Goal: Task Accomplishment & Management: Manage account settings

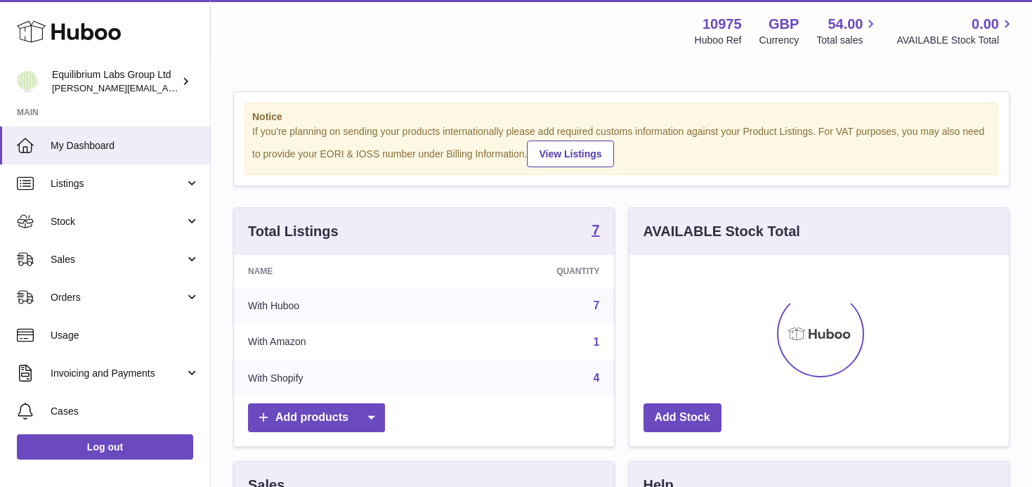
scroll to position [219, 379]
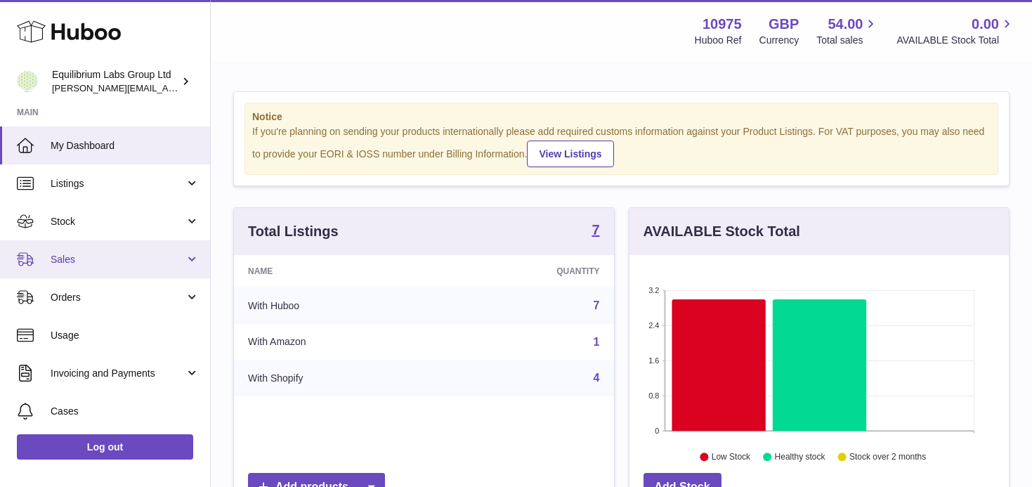
click at [151, 266] on span "Sales" at bounding box center [118, 259] width 134 height 13
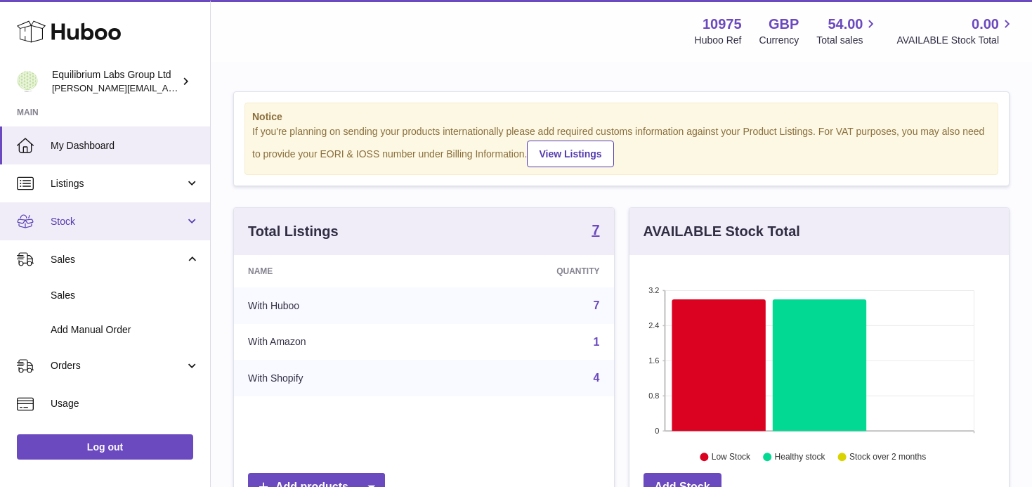
click at [181, 221] on span "Stock" at bounding box center [118, 221] width 134 height 13
click at [164, 223] on span "Stock" at bounding box center [118, 221] width 134 height 13
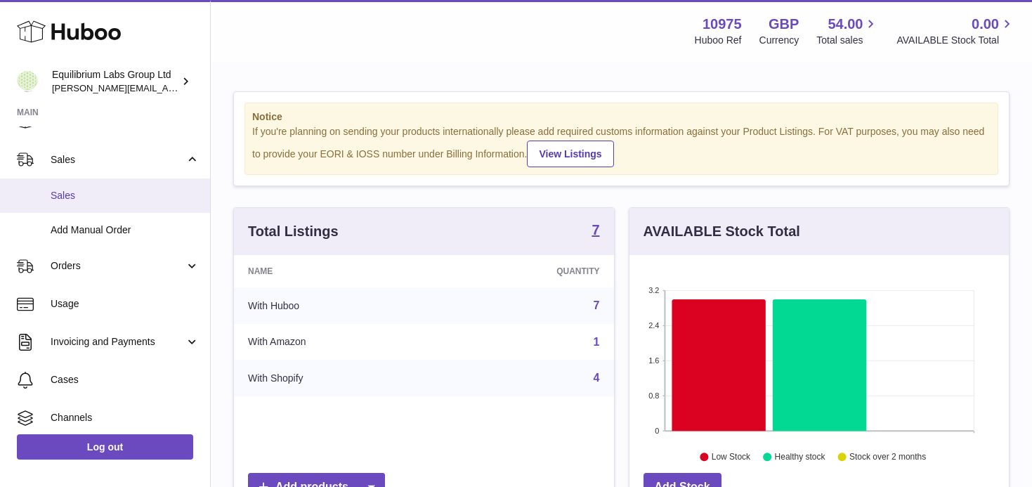
scroll to position [100, 0]
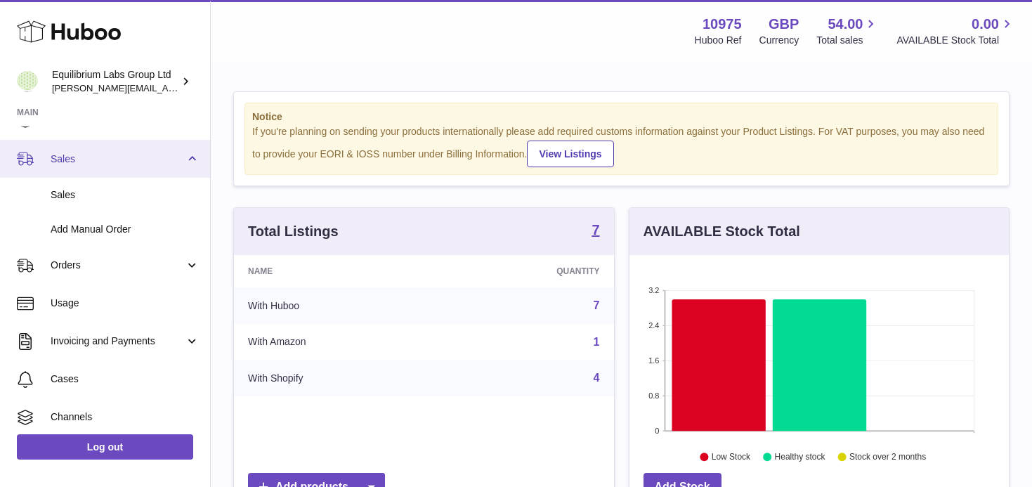
click at [170, 170] on link "Sales" at bounding box center [105, 159] width 210 height 38
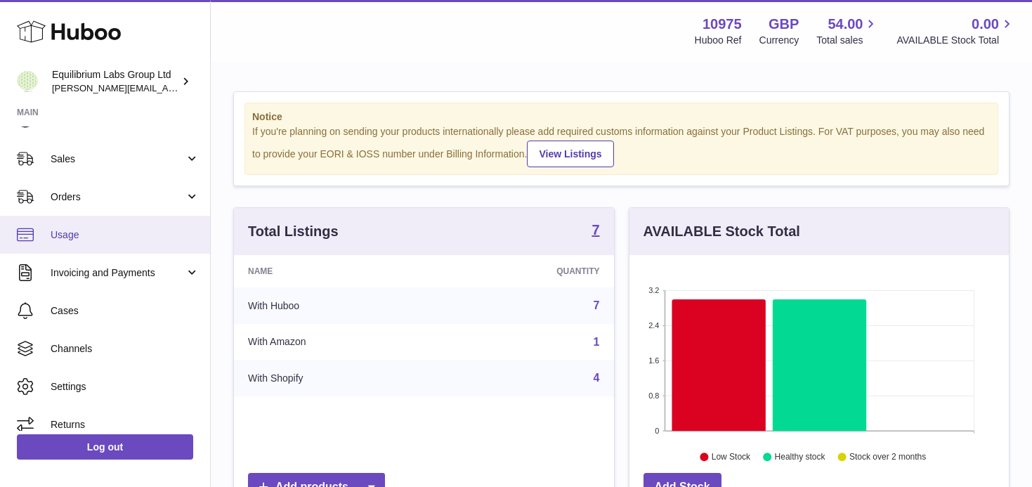
scroll to position [113, 0]
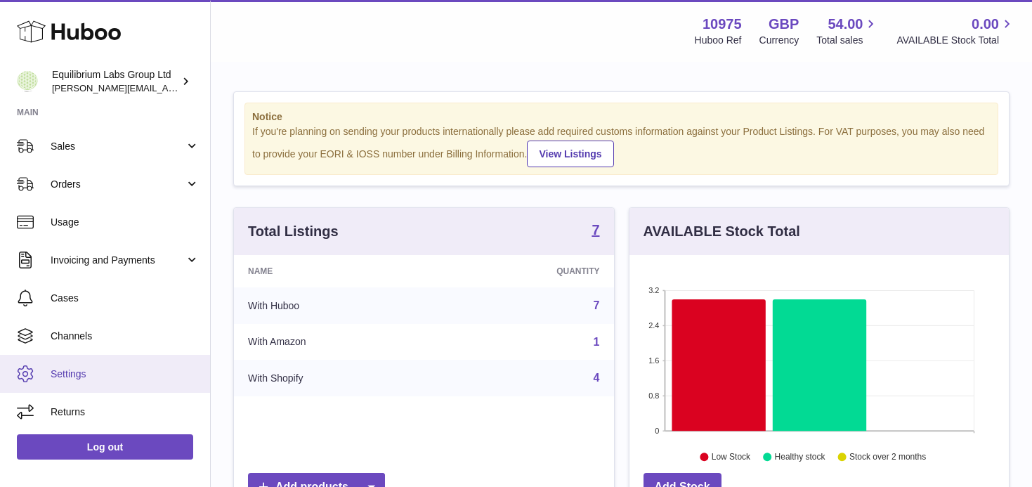
click at [110, 374] on span "Settings" at bounding box center [125, 373] width 149 height 13
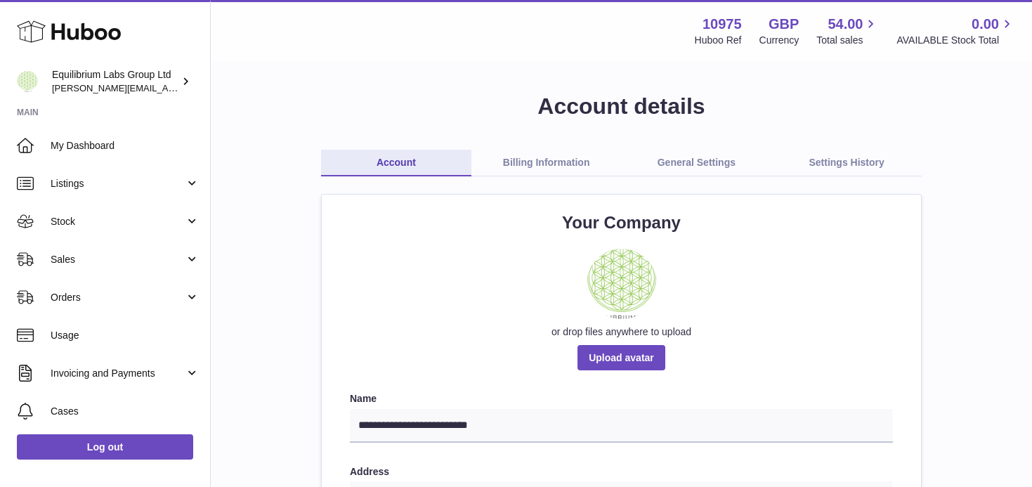
click at [693, 166] on link "General Settings" at bounding box center [697, 163] width 150 height 27
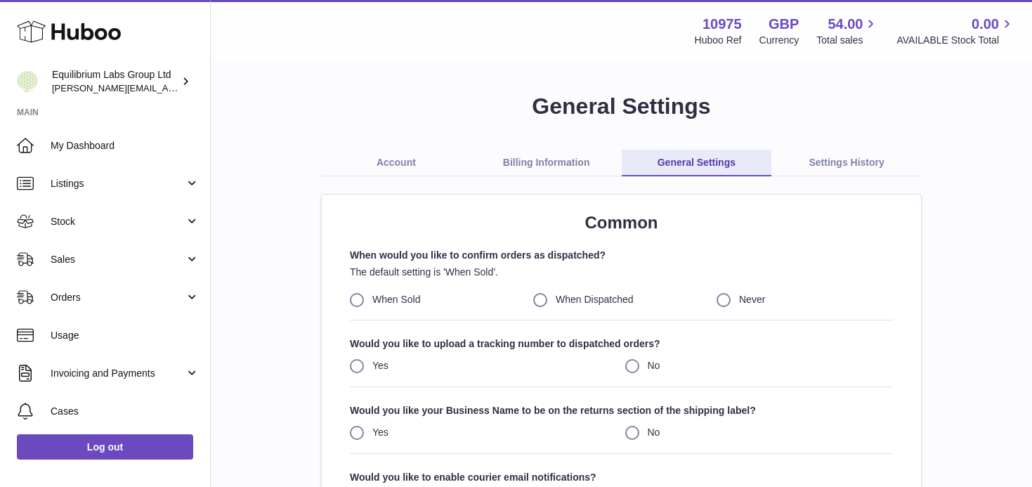
click at [859, 169] on link "Settings History" at bounding box center [846, 163] width 150 height 27
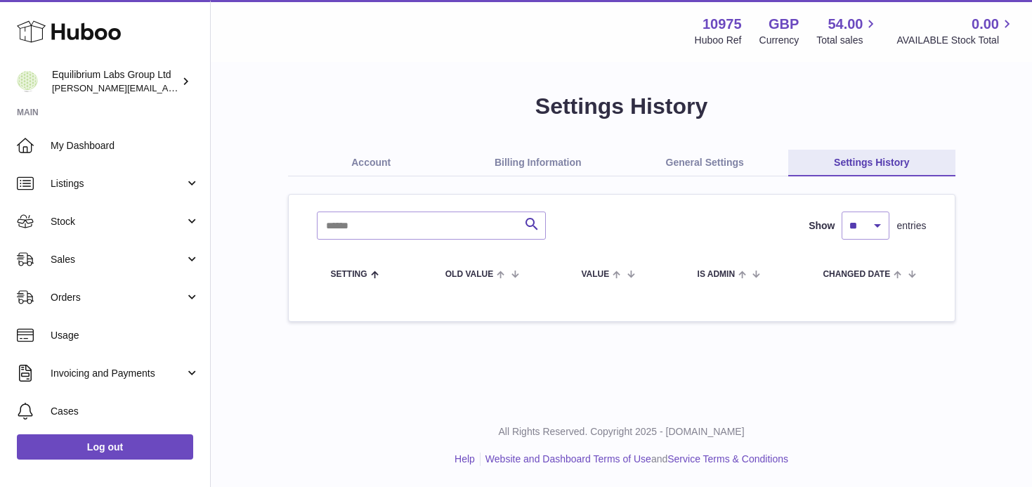
click at [554, 159] on link "Billing Information" at bounding box center [538, 163] width 167 height 27
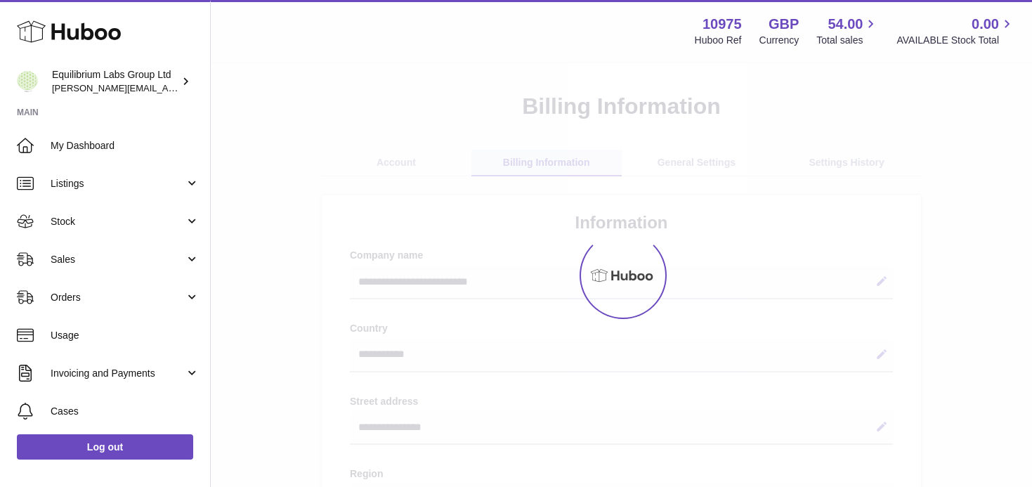
select select "**"
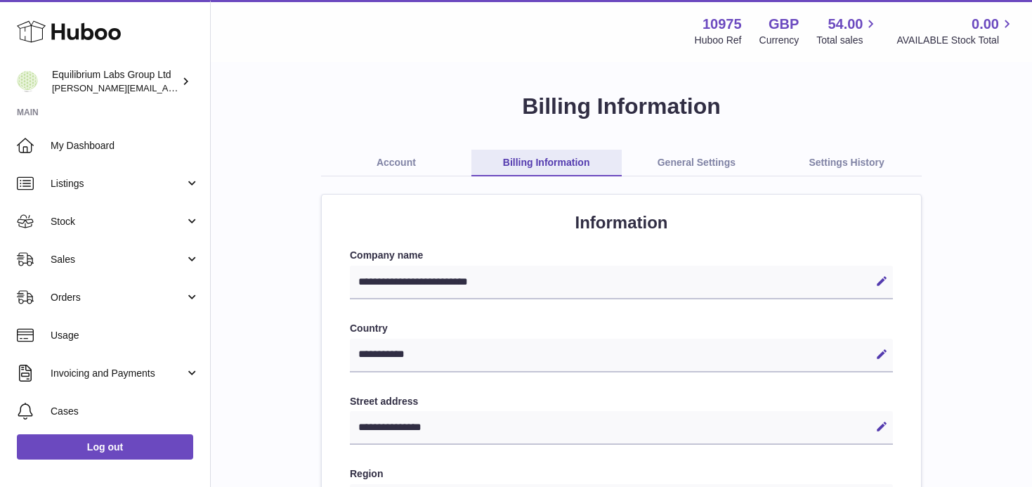
click at [384, 161] on link "Account" at bounding box center [396, 163] width 150 height 27
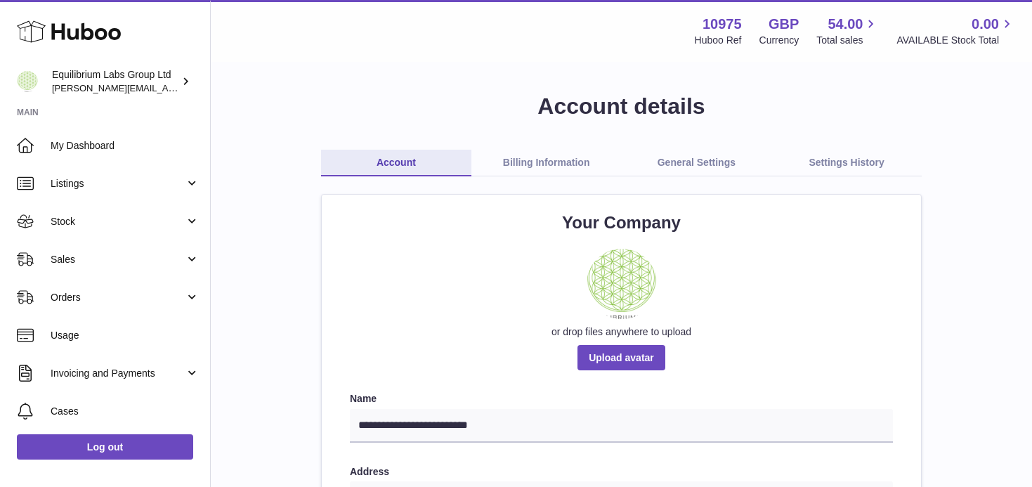
click at [547, 167] on link "Billing Information" at bounding box center [546, 163] width 150 height 27
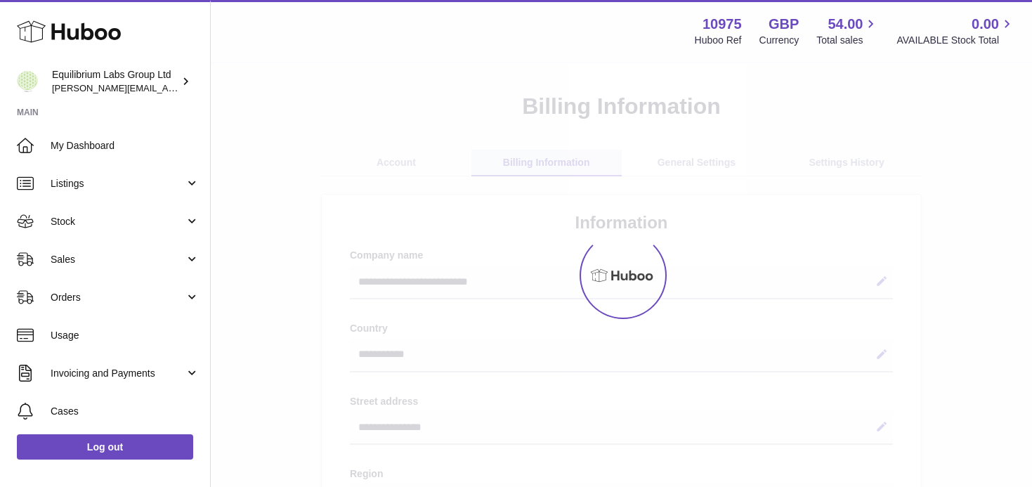
select select "**"
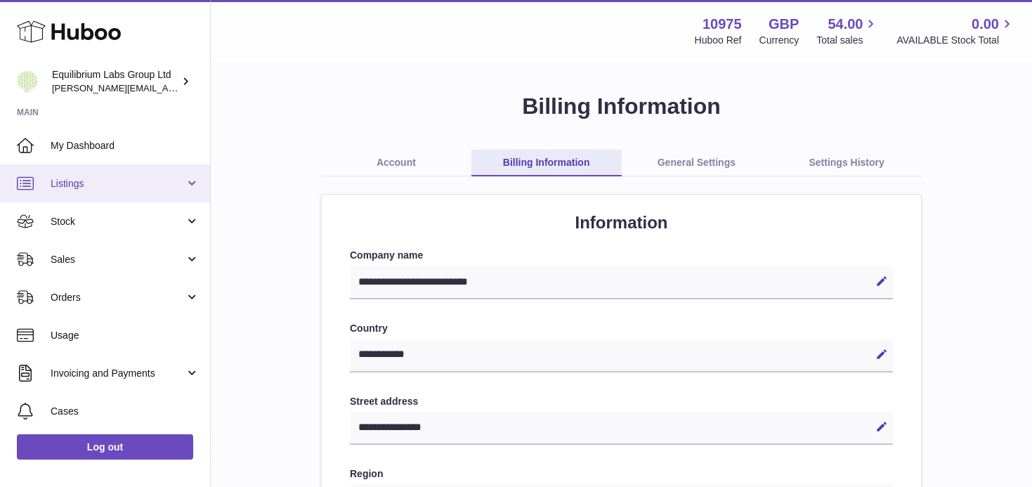
click at [187, 184] on link "Listings" at bounding box center [105, 183] width 210 height 38
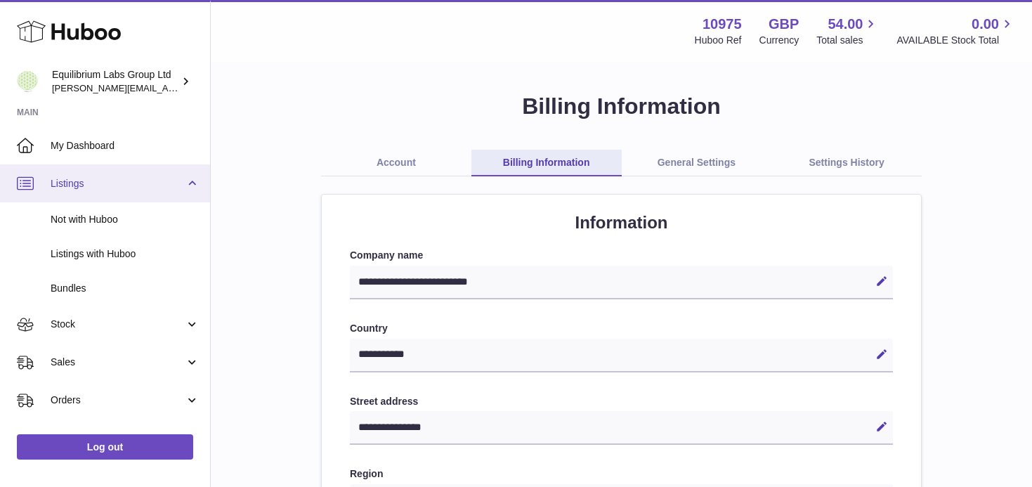
click at [181, 184] on span "Listings" at bounding box center [118, 183] width 134 height 13
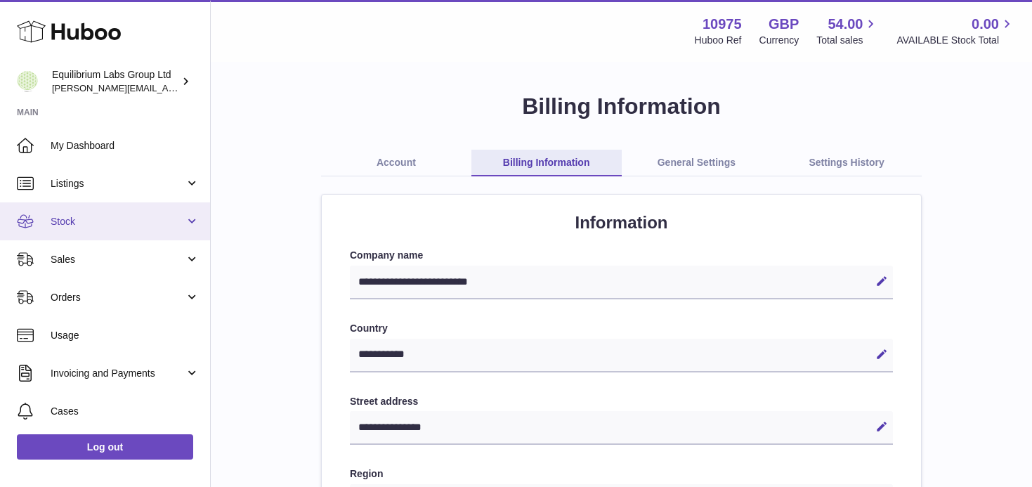
click at [174, 223] on span "Stock" at bounding box center [118, 221] width 134 height 13
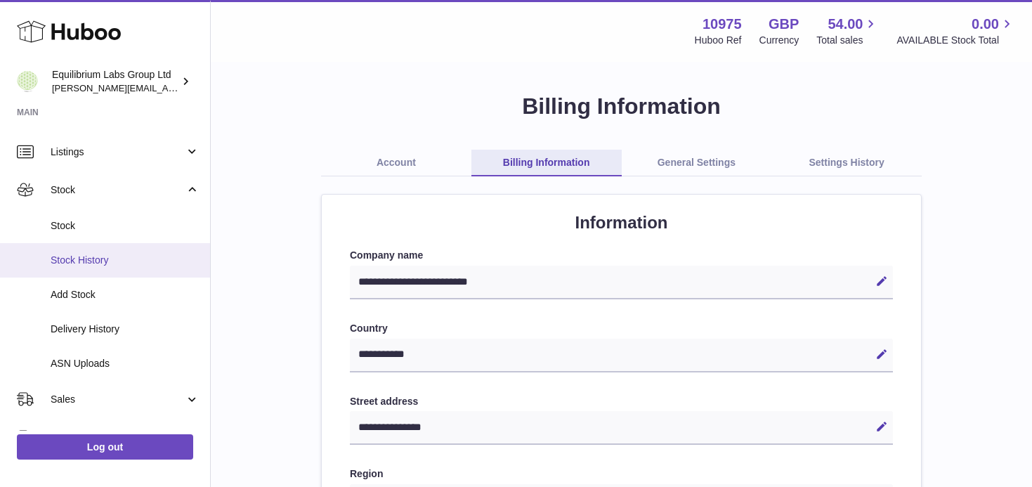
scroll to position [36, 0]
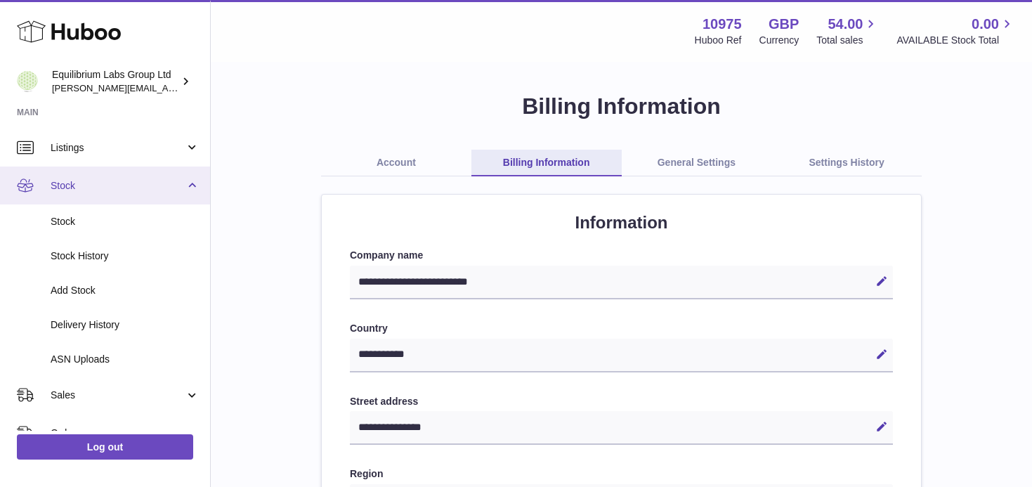
click at [164, 190] on span "Stock" at bounding box center [118, 185] width 134 height 13
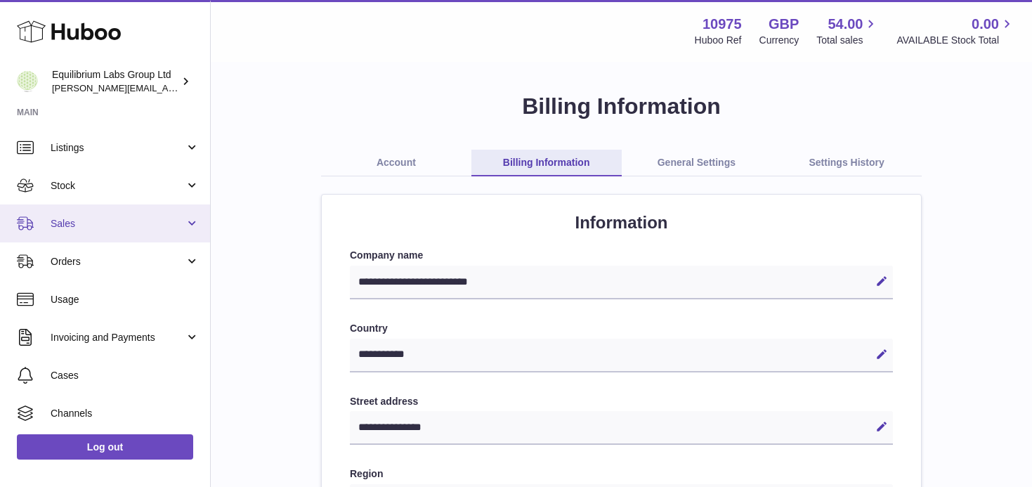
click at [159, 223] on span "Sales" at bounding box center [118, 223] width 134 height 13
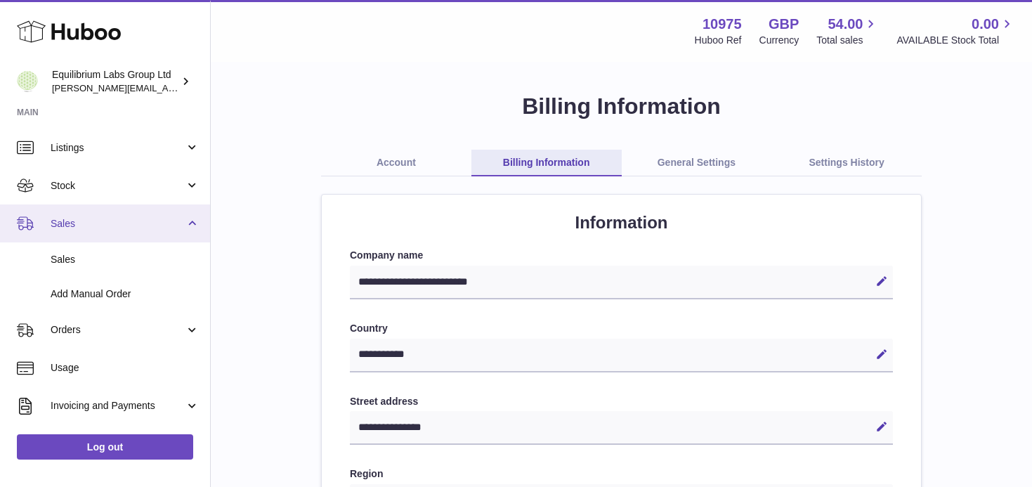
click at [164, 233] on link "Sales" at bounding box center [105, 223] width 210 height 38
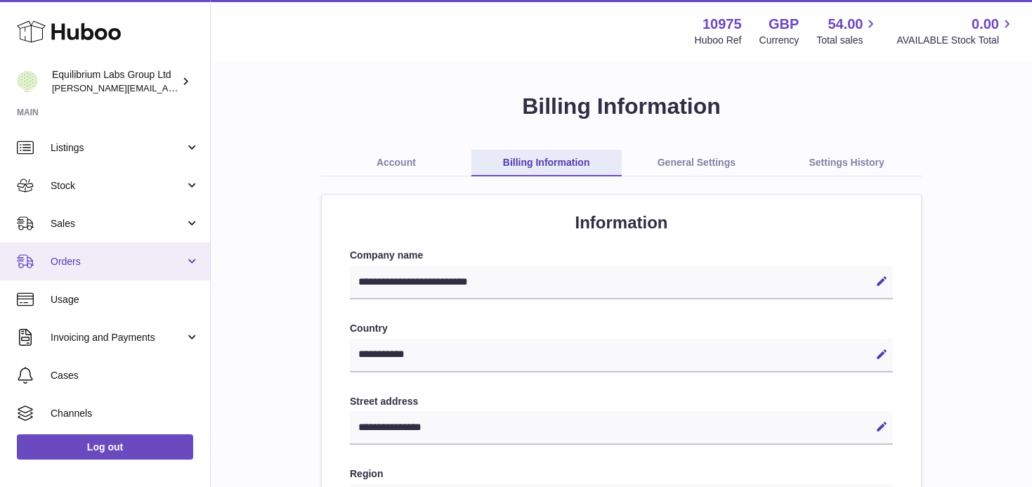
click at [141, 273] on link "Orders" at bounding box center [105, 261] width 210 height 38
click at [151, 270] on link "Orders" at bounding box center [105, 261] width 210 height 38
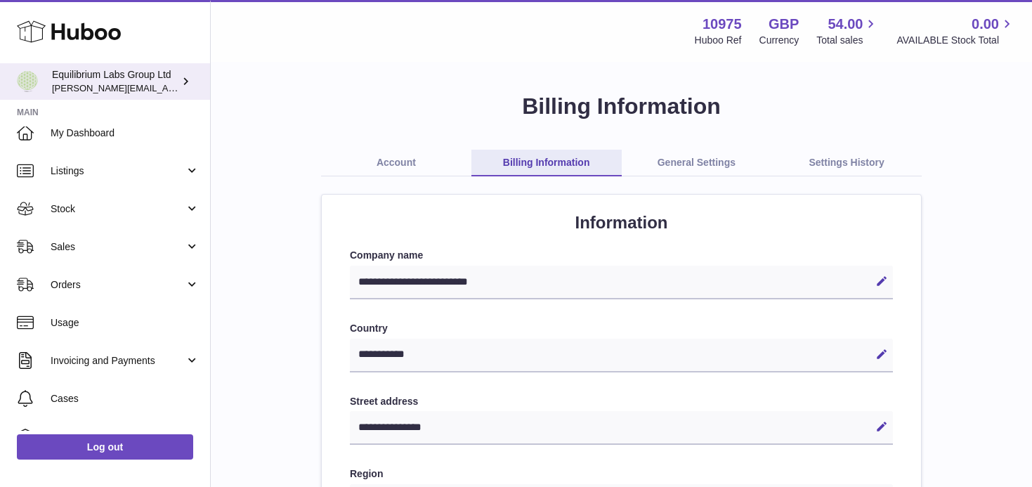
click at [135, 79] on div "Equilibrium Labs Group Ltd h.woodrow@theliverclinic.com" at bounding box center [115, 81] width 126 height 27
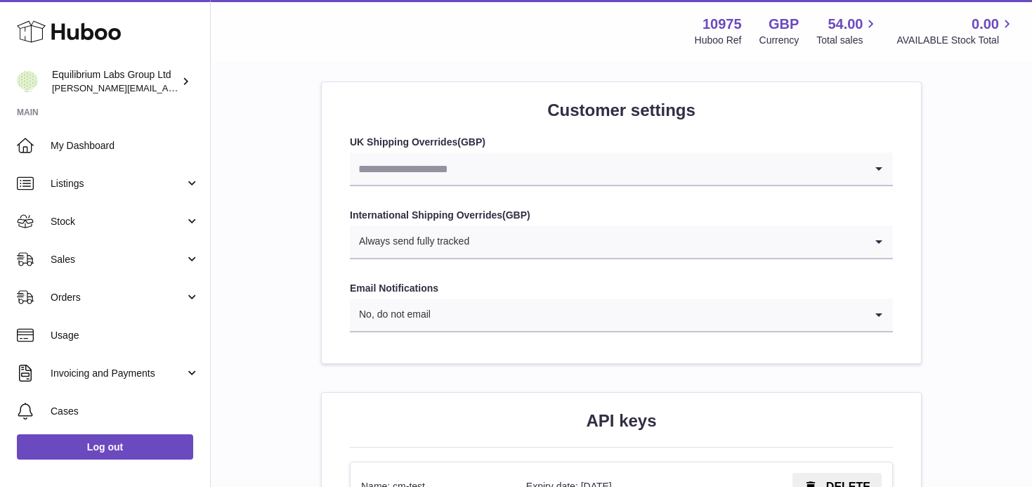
scroll to position [1384, 0]
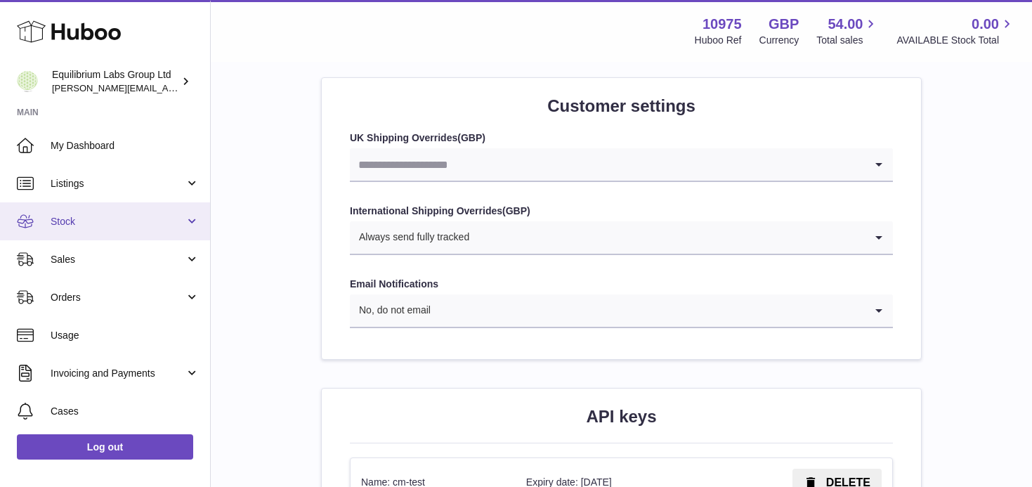
click at [167, 223] on span "Stock" at bounding box center [118, 221] width 134 height 13
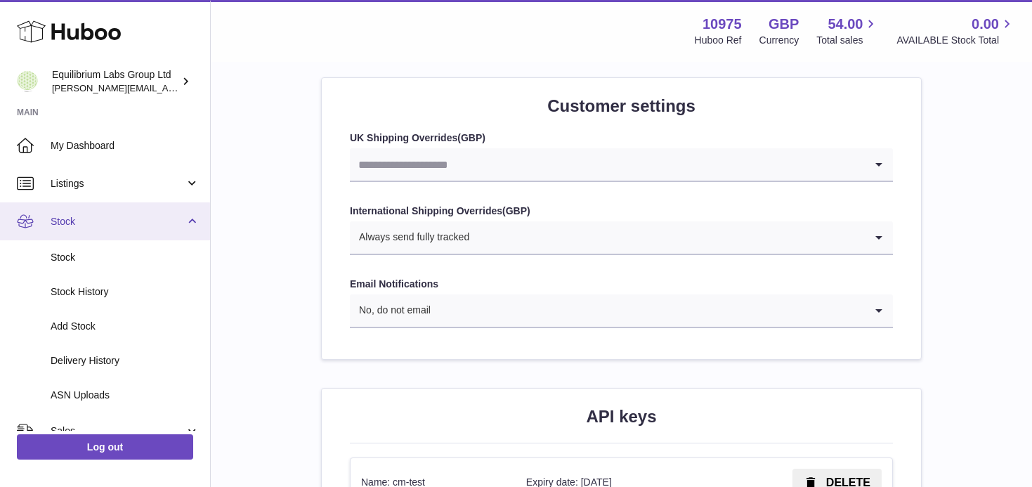
click at [174, 225] on span "Stock" at bounding box center [118, 221] width 134 height 13
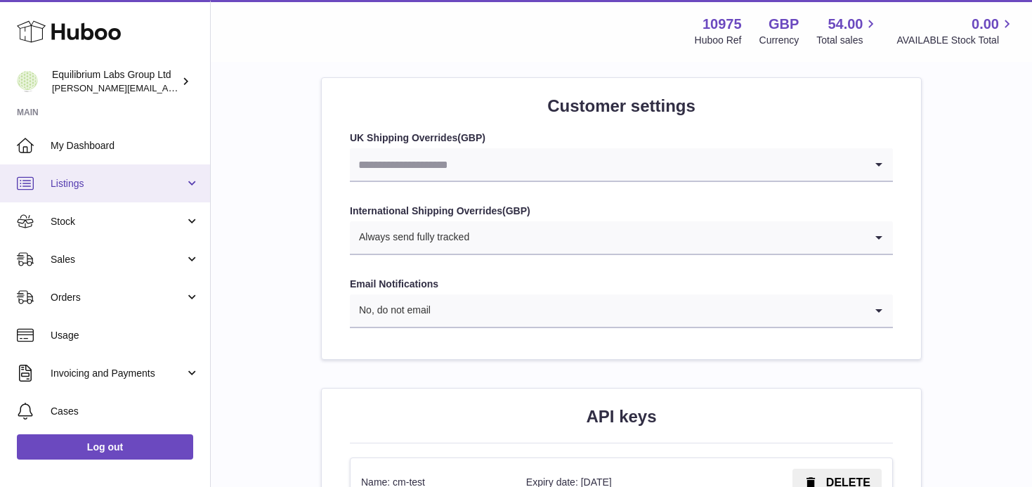
click at [180, 173] on link "Listings" at bounding box center [105, 183] width 210 height 38
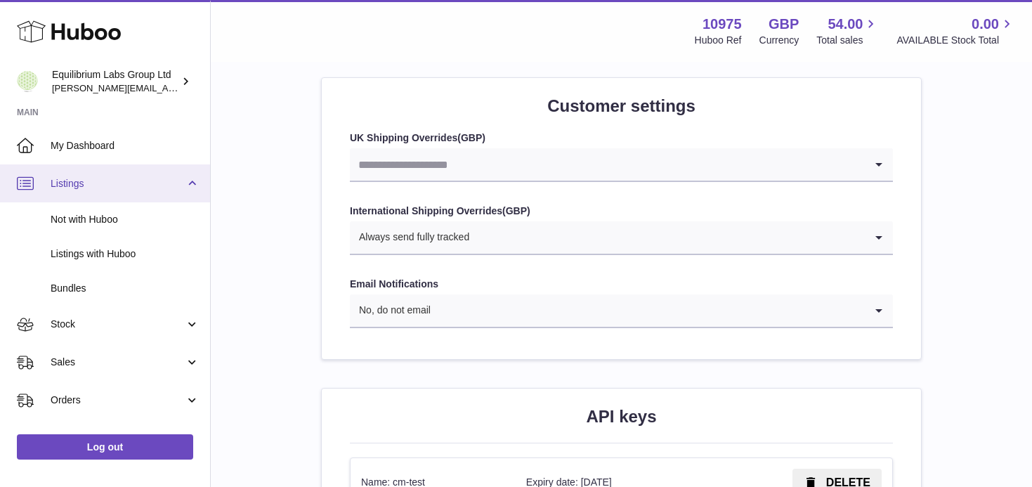
click at [171, 189] on span "Listings" at bounding box center [118, 183] width 134 height 13
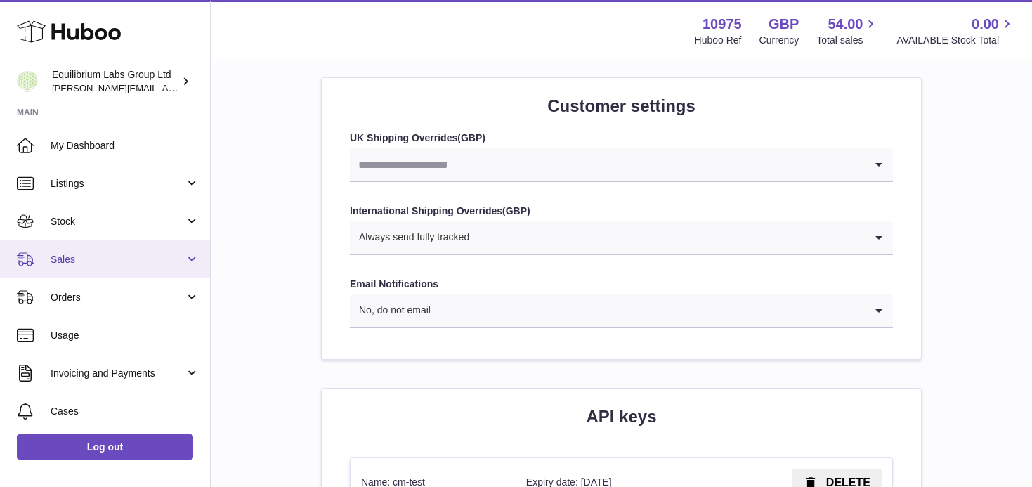
click at [157, 261] on span "Sales" at bounding box center [118, 259] width 134 height 13
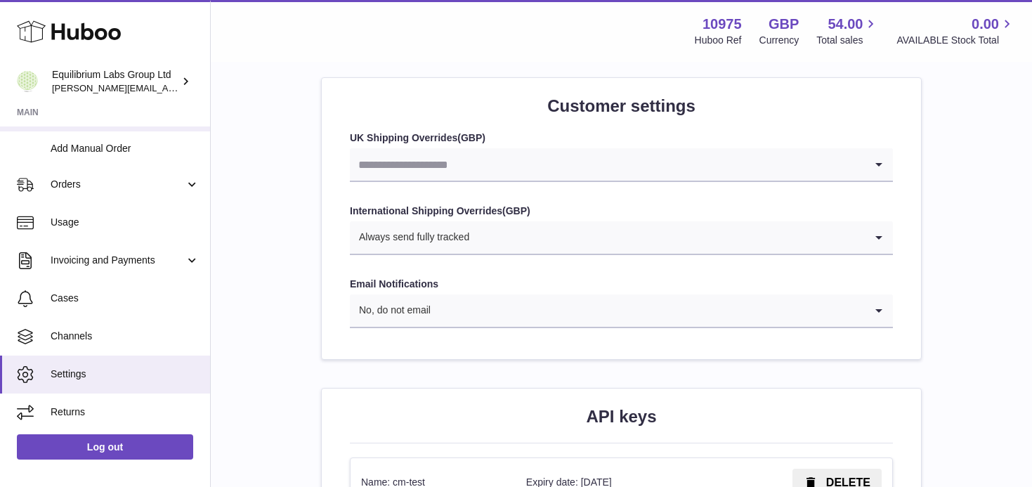
scroll to position [182, 0]
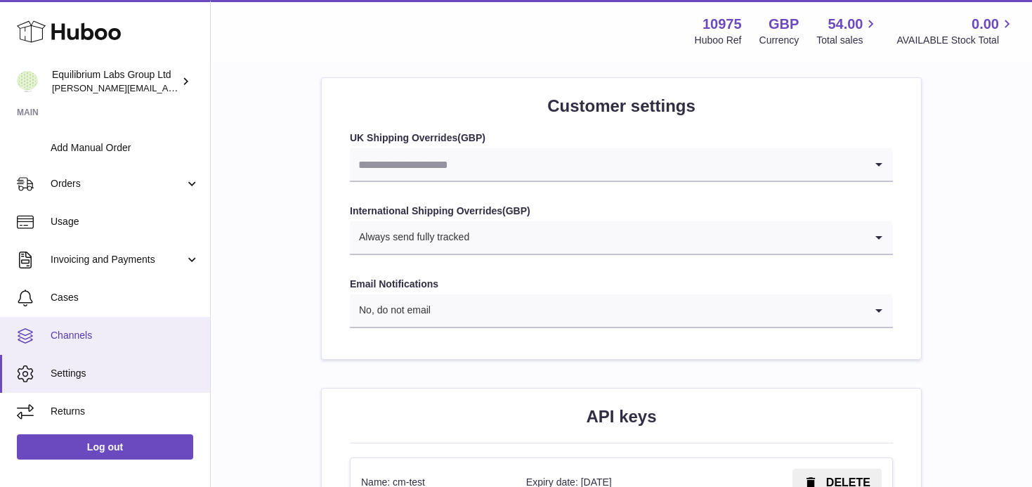
click at [96, 336] on span "Channels" at bounding box center [125, 335] width 149 height 13
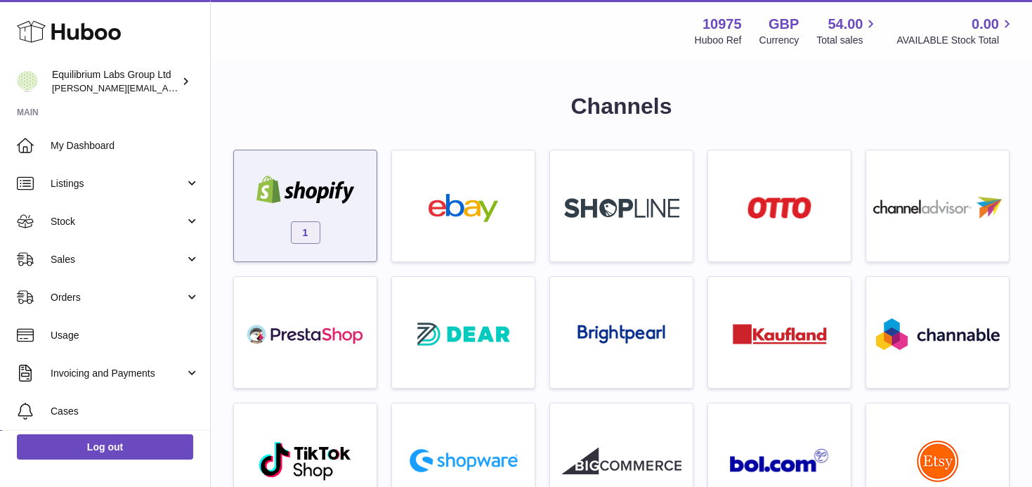
click at [298, 220] on div "1" at bounding box center [305, 209] width 129 height 90
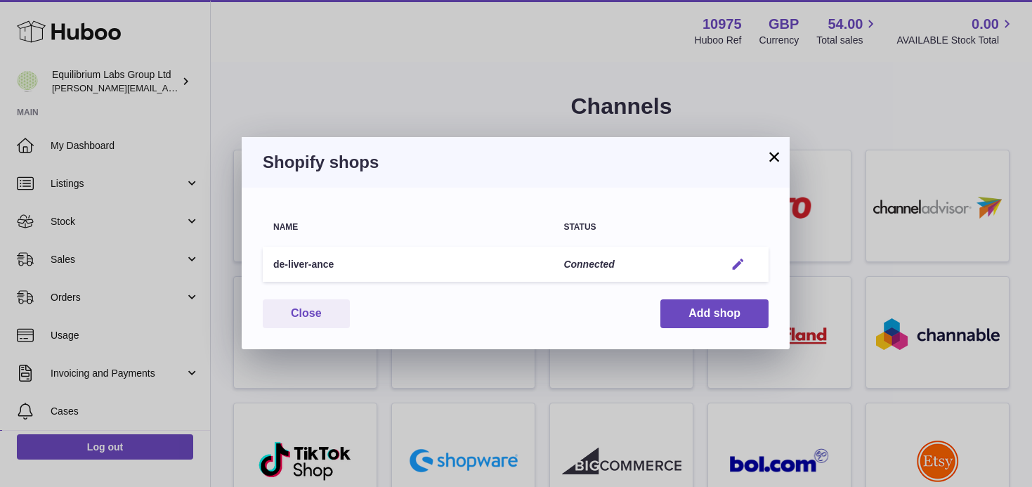
click at [740, 265] on em "button" at bounding box center [738, 264] width 15 height 15
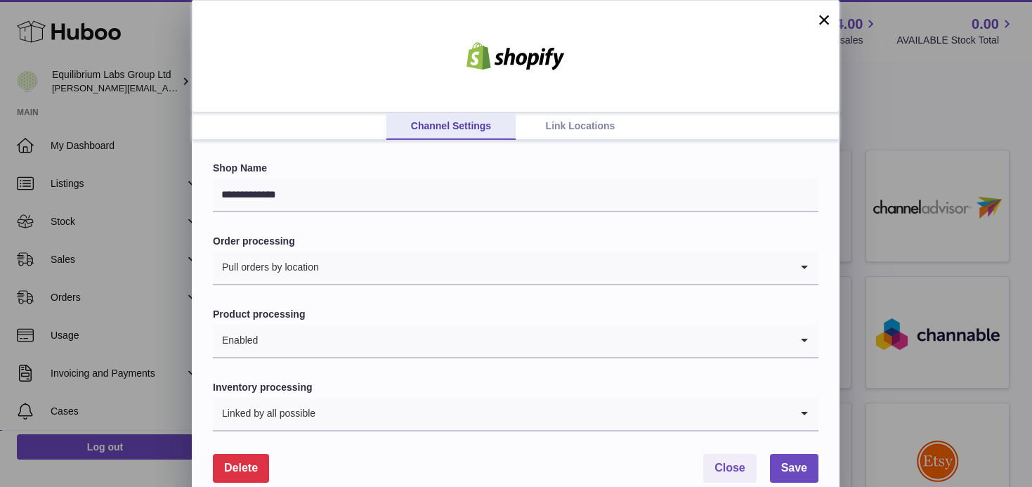
scroll to position [23, 0]
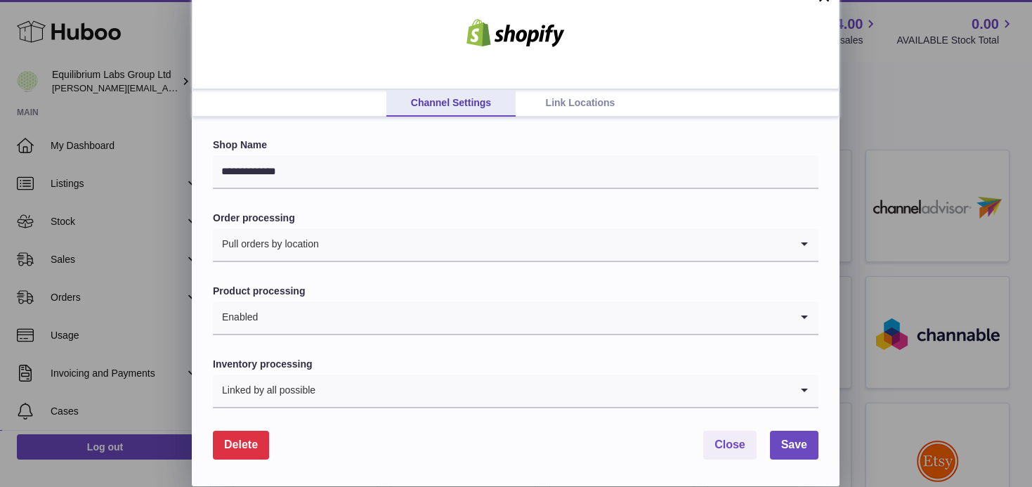
click at [354, 317] on input "Search for option" at bounding box center [525, 317] width 532 height 32
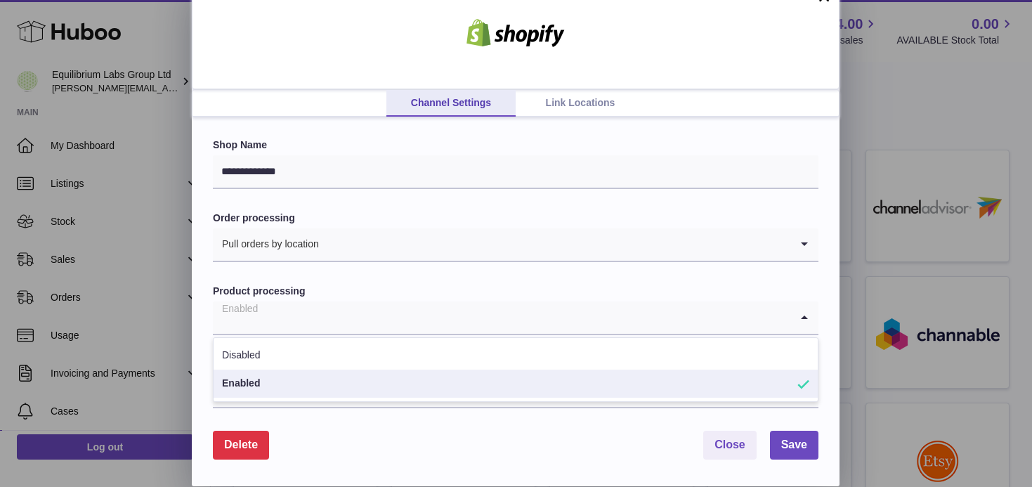
click at [359, 286] on label "Product processing" at bounding box center [516, 291] width 606 height 13
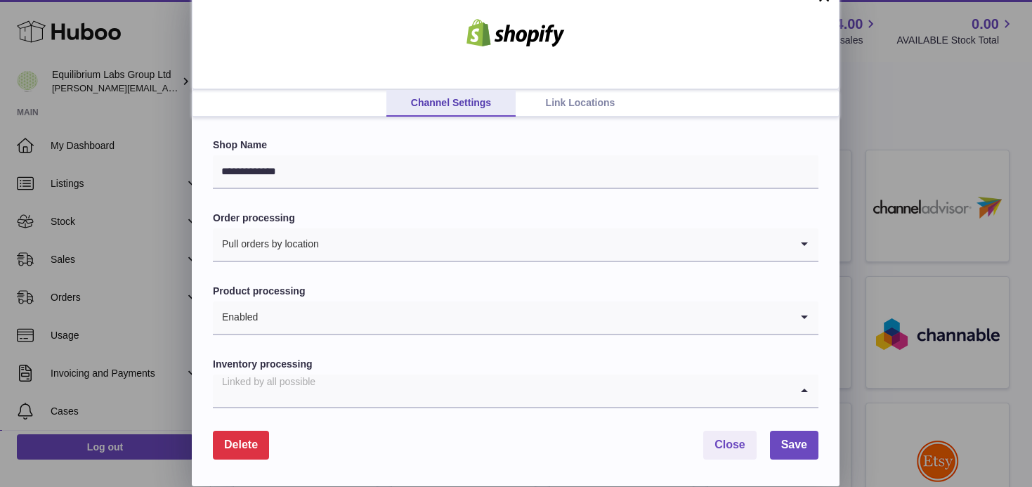
click at [339, 392] on input "Search for option" at bounding box center [502, 390] width 578 height 32
click at [364, 342] on form "**********" at bounding box center [516, 298] width 606 height 320
click at [572, 89] on div at bounding box center [516, 33] width 648 height 112
click at [571, 105] on link "Link Locations" at bounding box center [580, 103] width 129 height 27
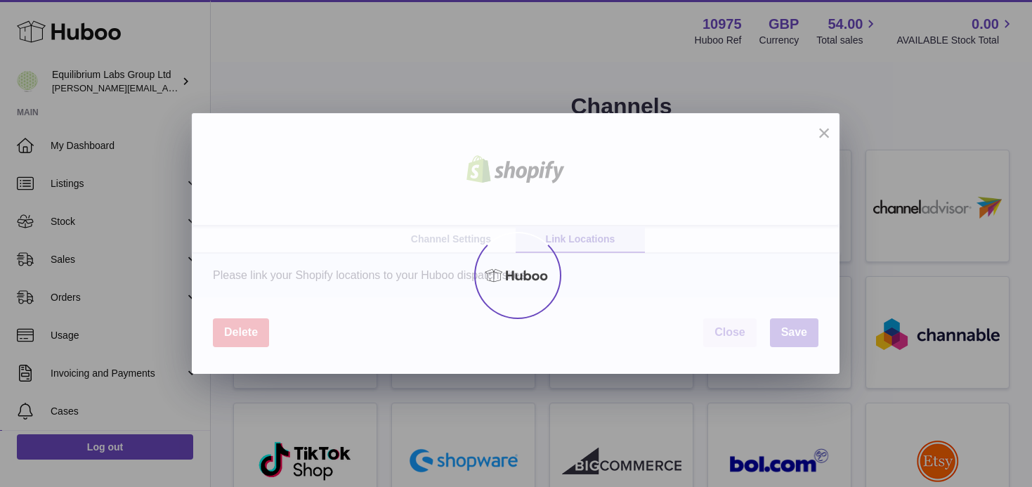
scroll to position [0, 0]
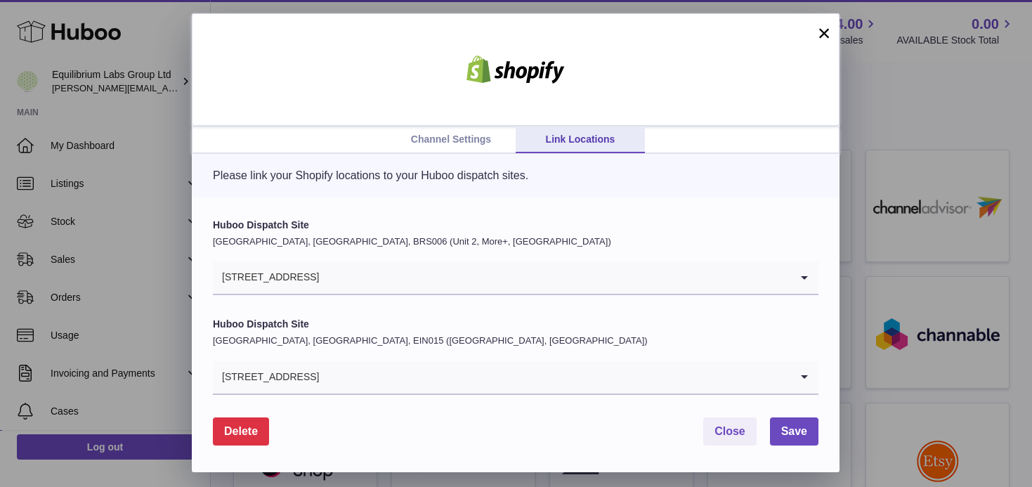
click at [475, 141] on link "Channel Settings" at bounding box center [450, 139] width 129 height 27
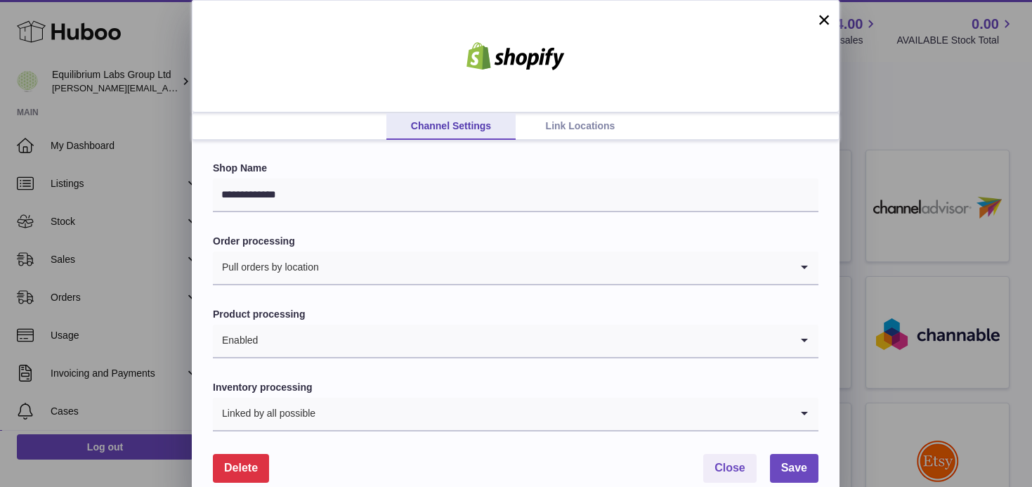
scroll to position [23, 0]
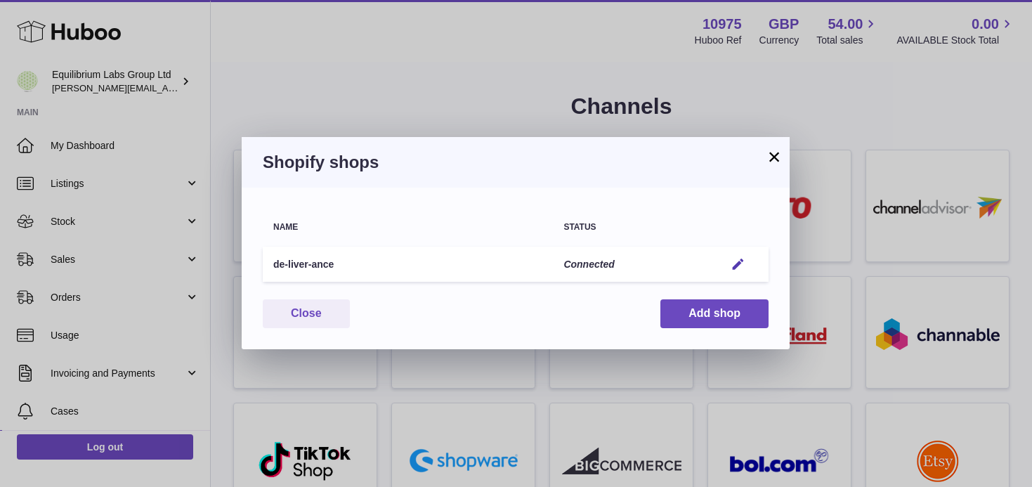
click at [916, 135] on div at bounding box center [516, 243] width 1032 height 487
click at [771, 156] on button "×" at bounding box center [774, 156] width 17 height 17
